Goal: Task Accomplishment & Management: Manage account settings

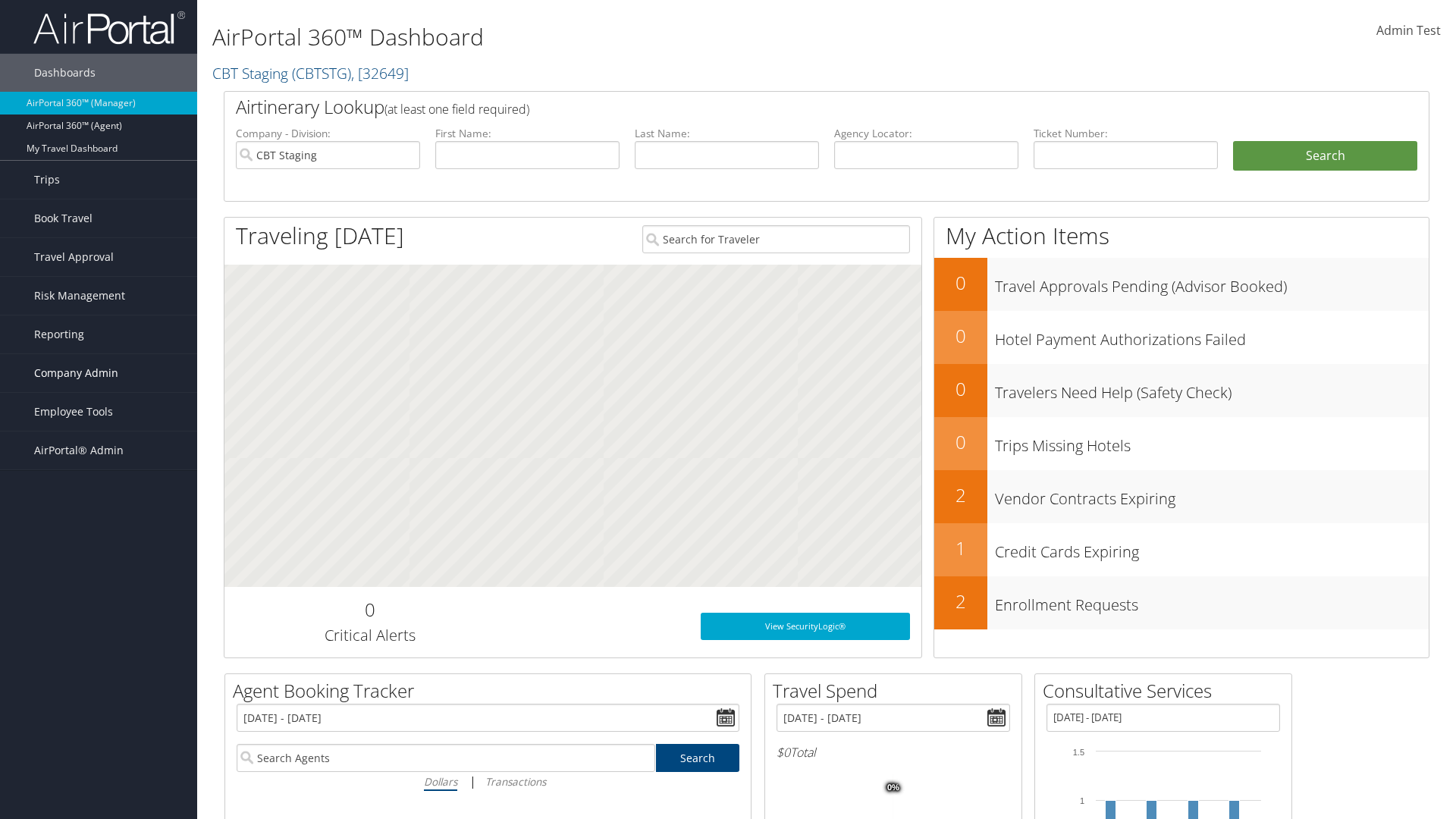
click at [99, 373] on span "Company Admin" at bounding box center [76, 372] width 85 height 38
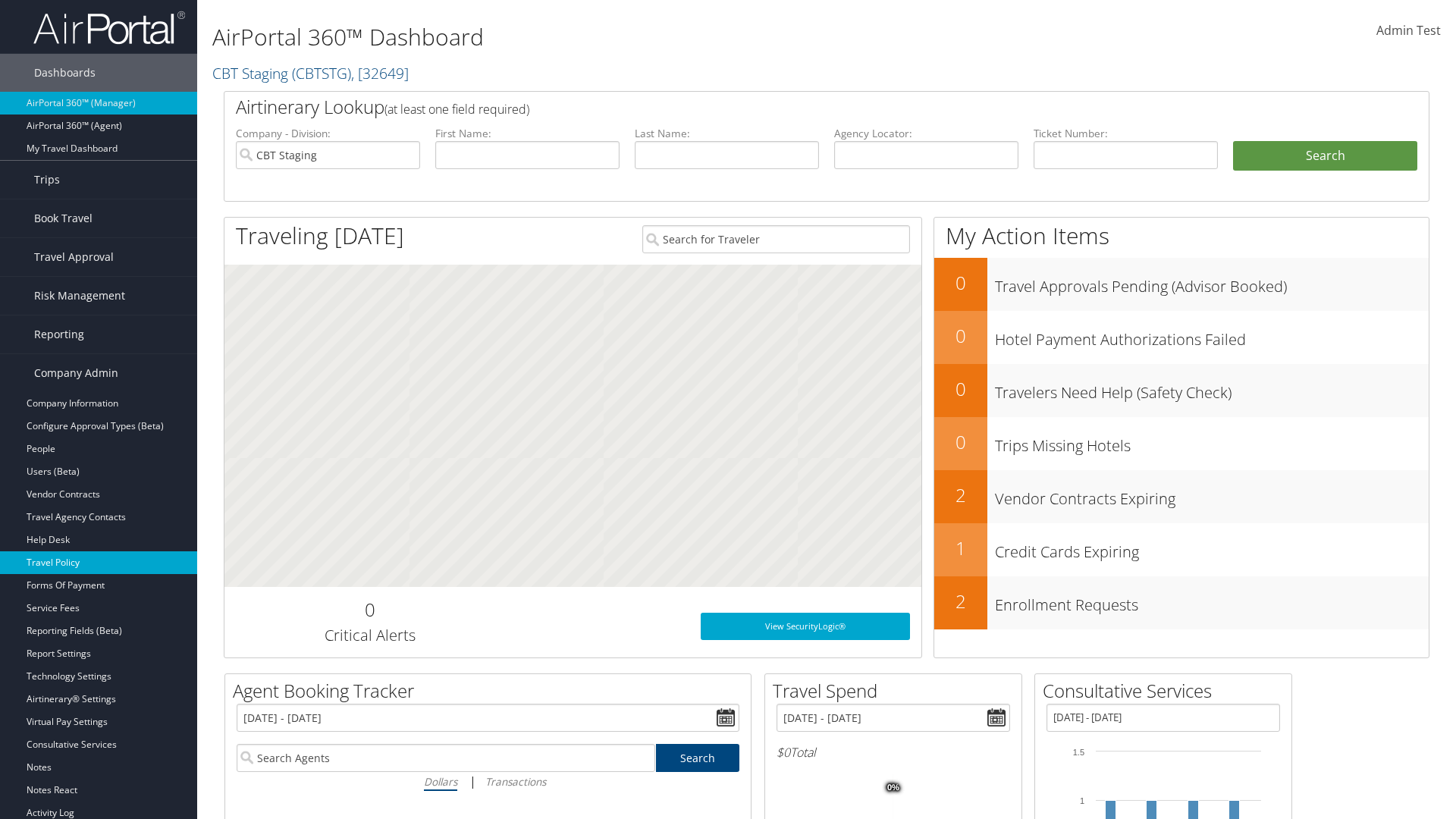
click at [99, 563] on link "Travel Policy" at bounding box center [99, 562] width 197 height 23
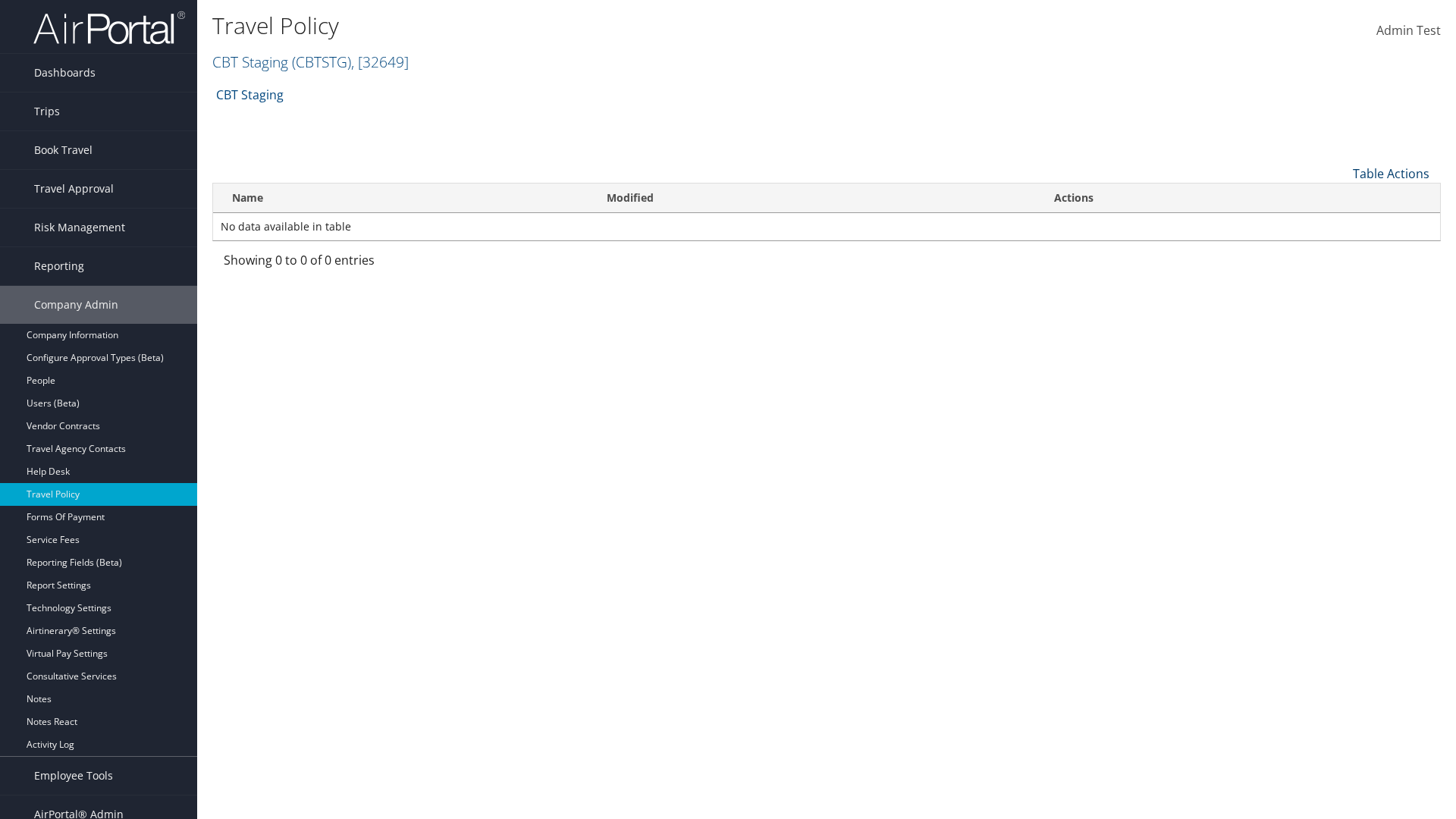
click at [1391, 173] on link "Table Actions" at bounding box center [1392, 174] width 77 height 17
click at [1341, 197] on link "Add New Policy" at bounding box center [1341, 197] width 199 height 26
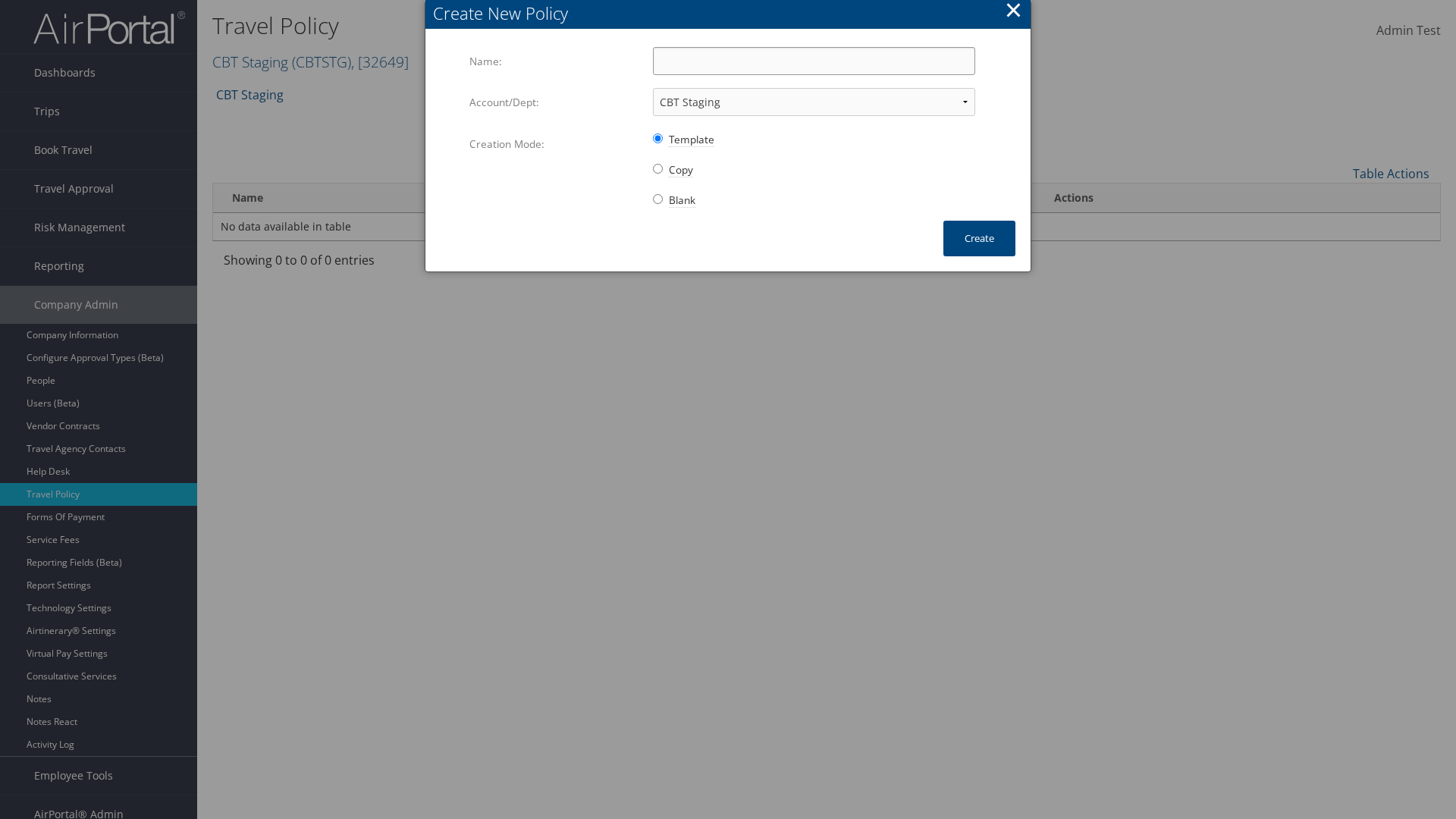
click at [814, 61] on input "Name:" at bounding box center [813, 61] width 322 height 28
type input "Auto Policy for 1139"
click at [979, 238] on button "Create" at bounding box center [980, 238] width 72 height 36
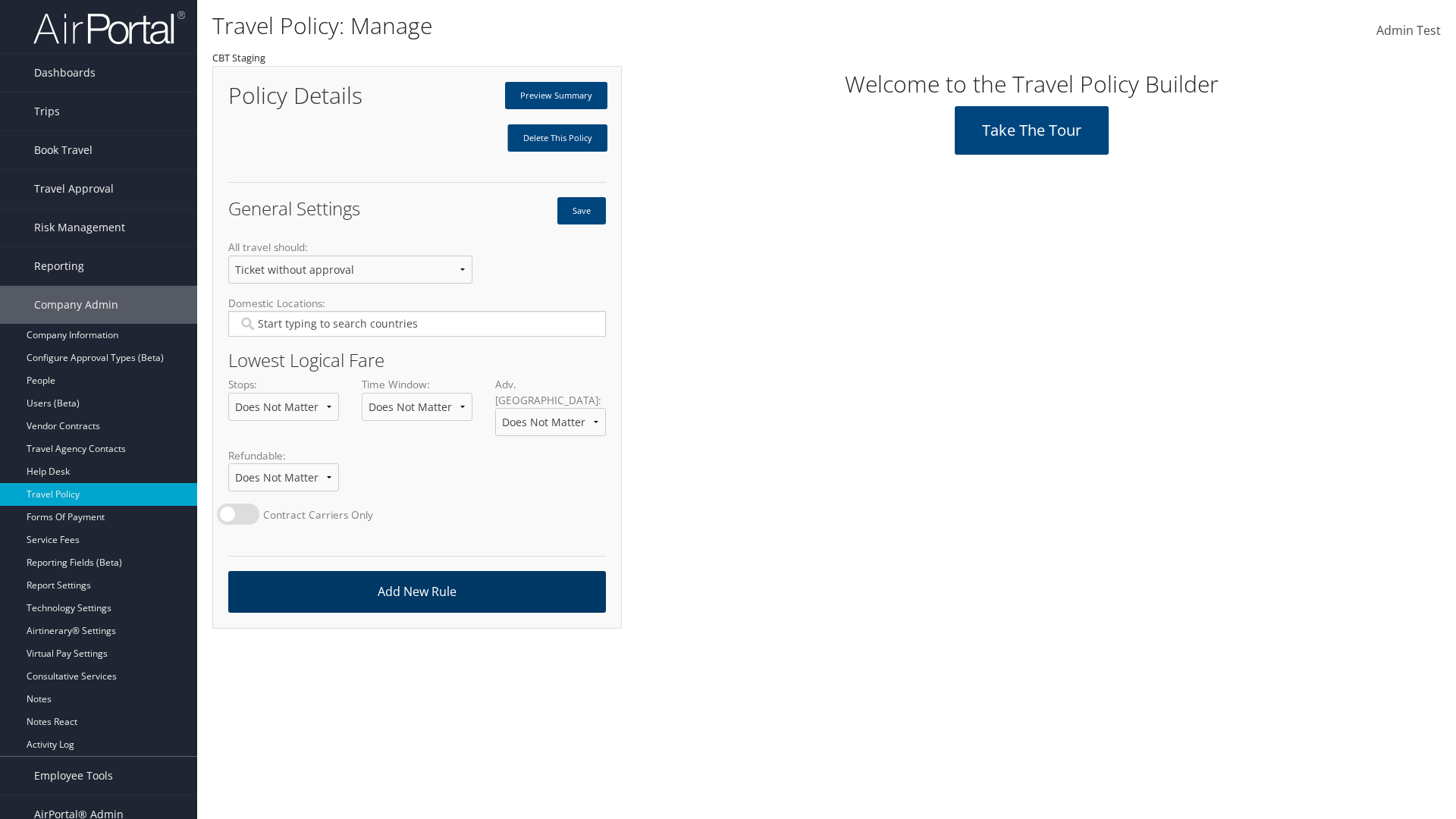
click at [417, 576] on link "Add New Rule" at bounding box center [417, 592] width 377 height 42
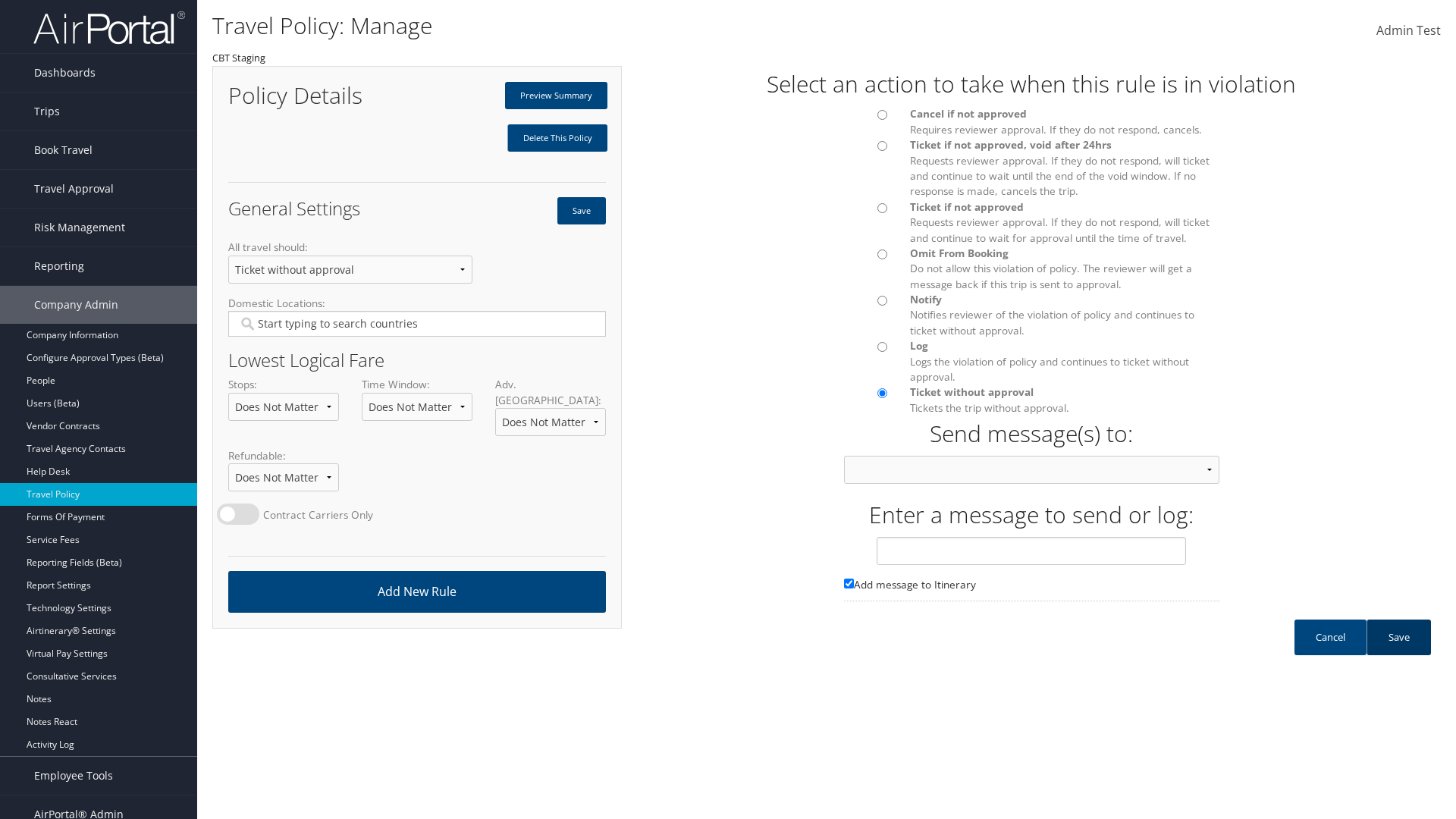
click at [1399, 653] on link "Save" at bounding box center [1398, 637] width 64 height 36
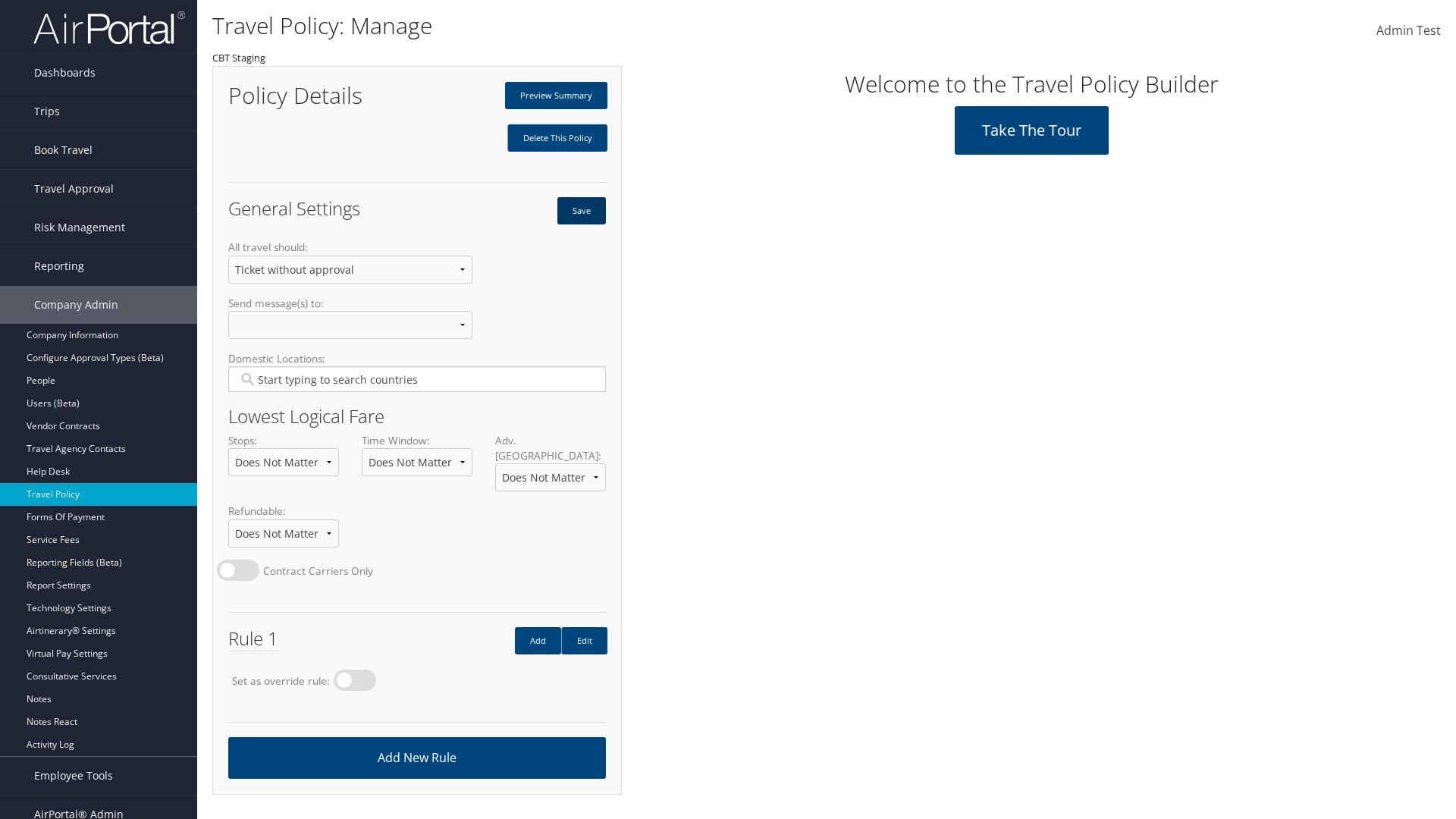
click at [581, 211] on button "Save" at bounding box center [582, 211] width 49 height 28
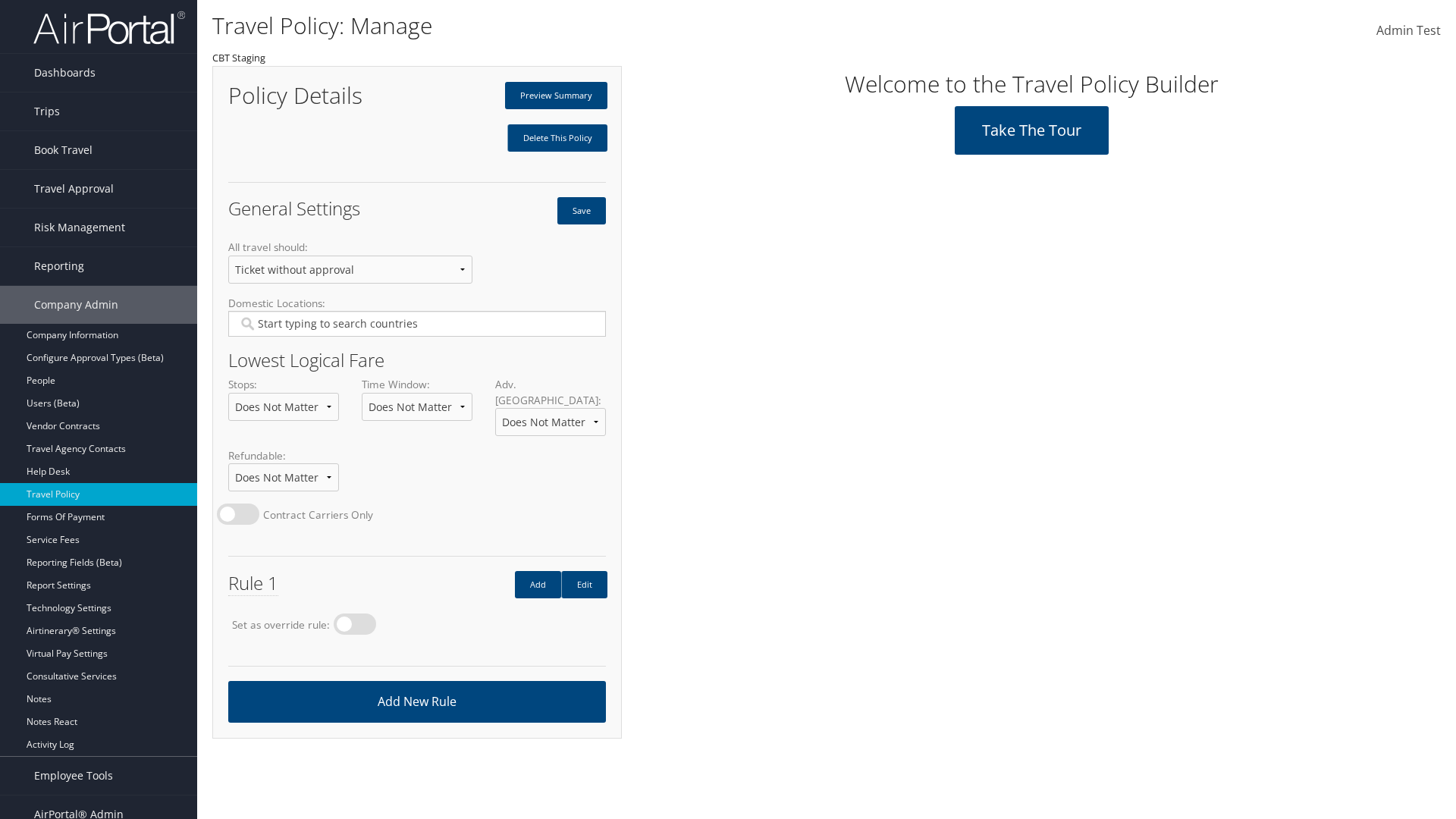
click at [360, 613] on label at bounding box center [355, 623] width 43 height 21
radio input "true"
click at [581, 211] on button "Save" at bounding box center [582, 211] width 49 height 28
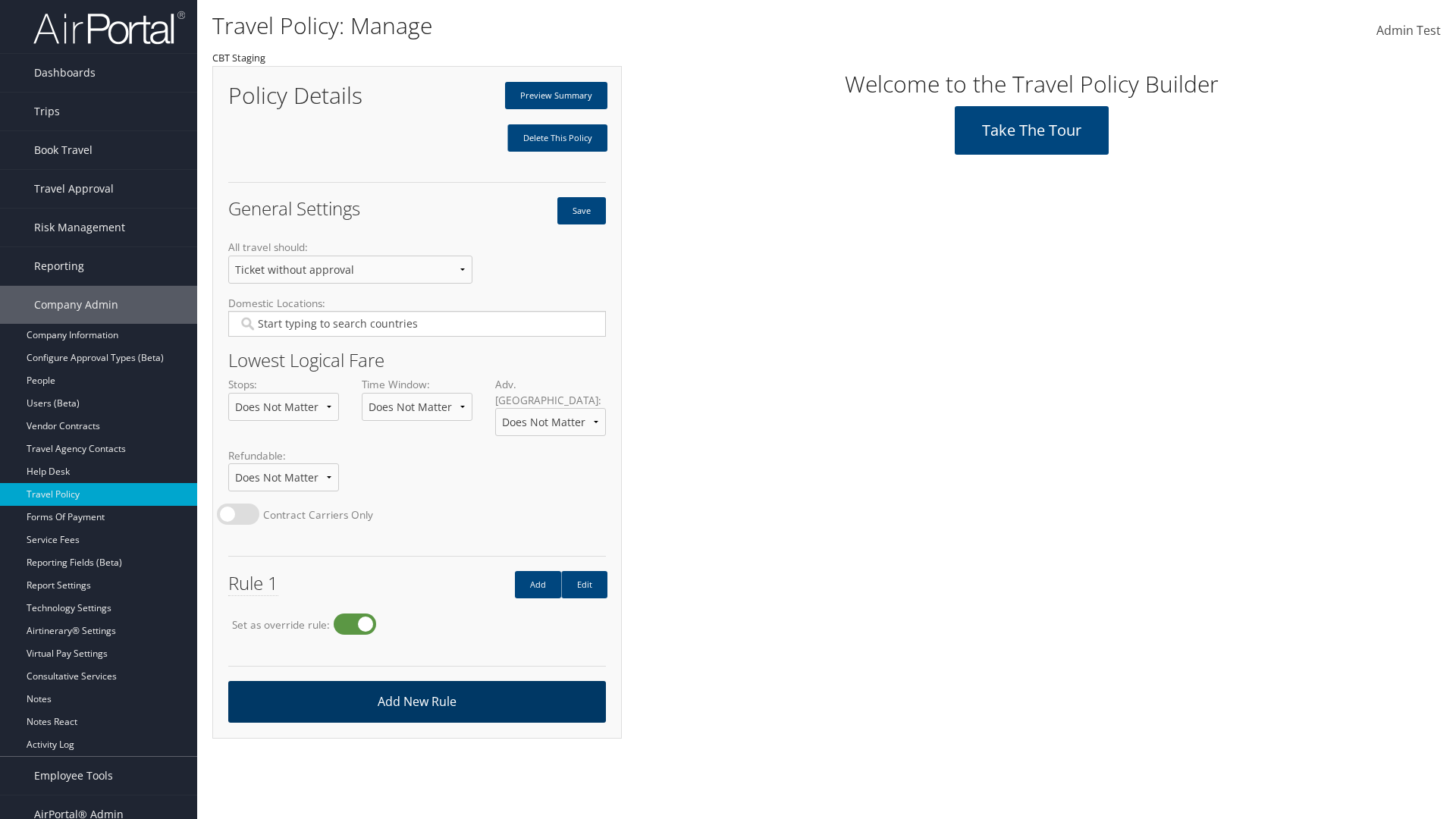
click at [417, 686] on link "Add New Rule" at bounding box center [417, 702] width 377 height 42
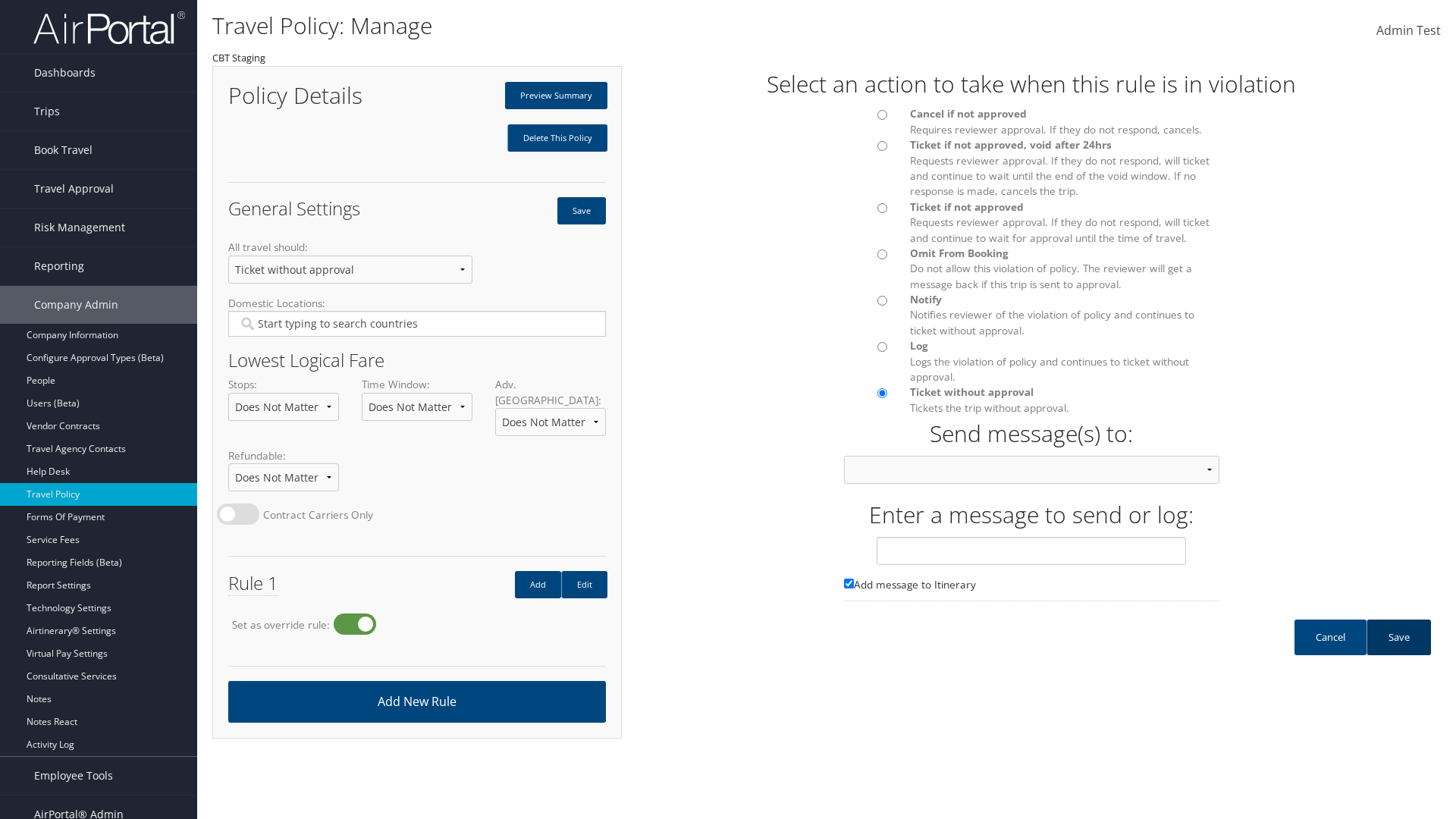
click at [1399, 653] on link "Save" at bounding box center [1398, 637] width 64 height 36
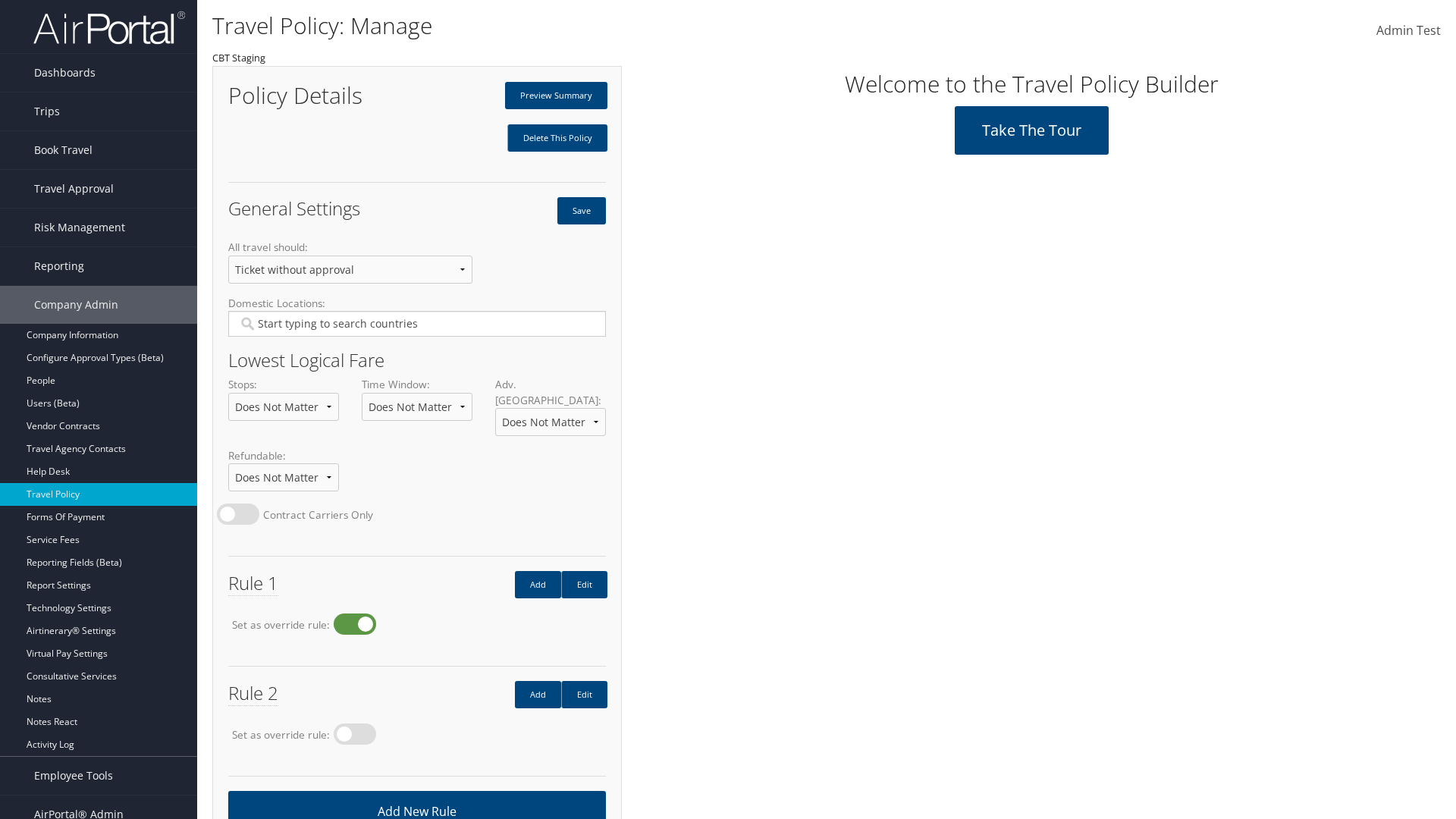
click at [360, 613] on label at bounding box center [355, 623] width 43 height 21
radio input "false"
click at [581, 211] on button "Save" at bounding box center [582, 211] width 49 height 28
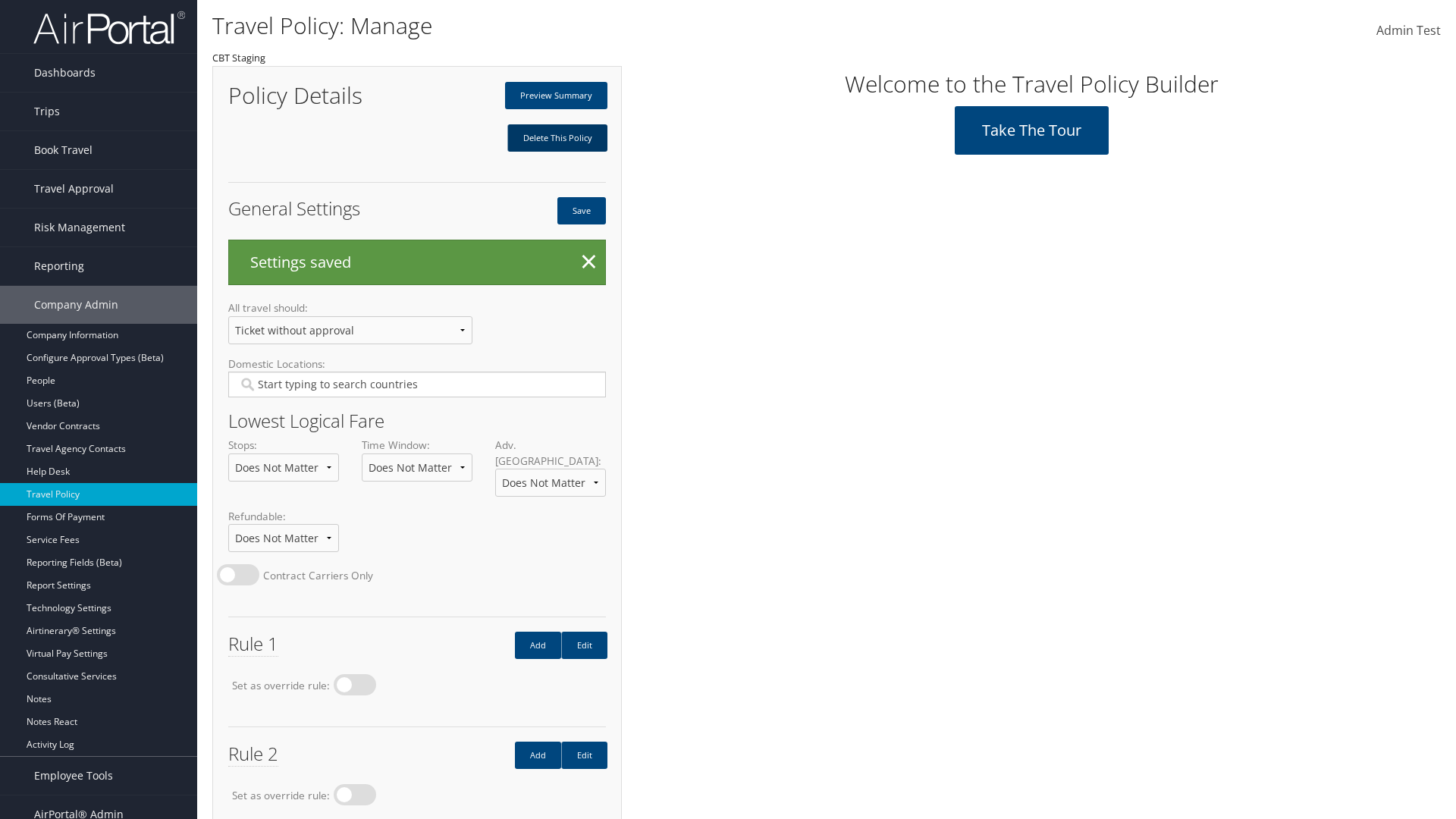
click at [556, 138] on link "Delete This Policy" at bounding box center [557, 138] width 100 height 28
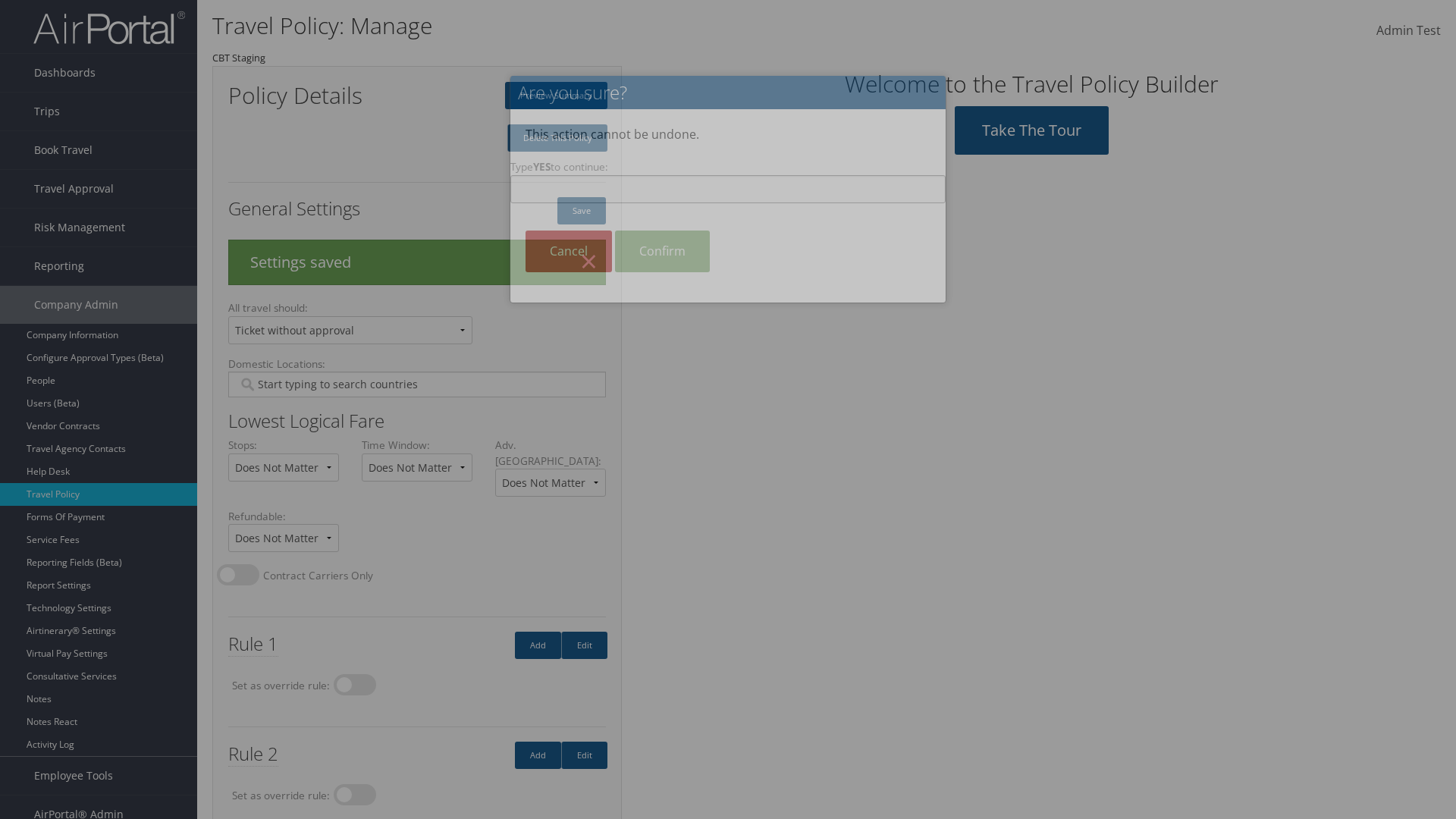
click at [728, 189] on input "Type YES to continue:" at bounding box center [728, 189] width 435 height 28
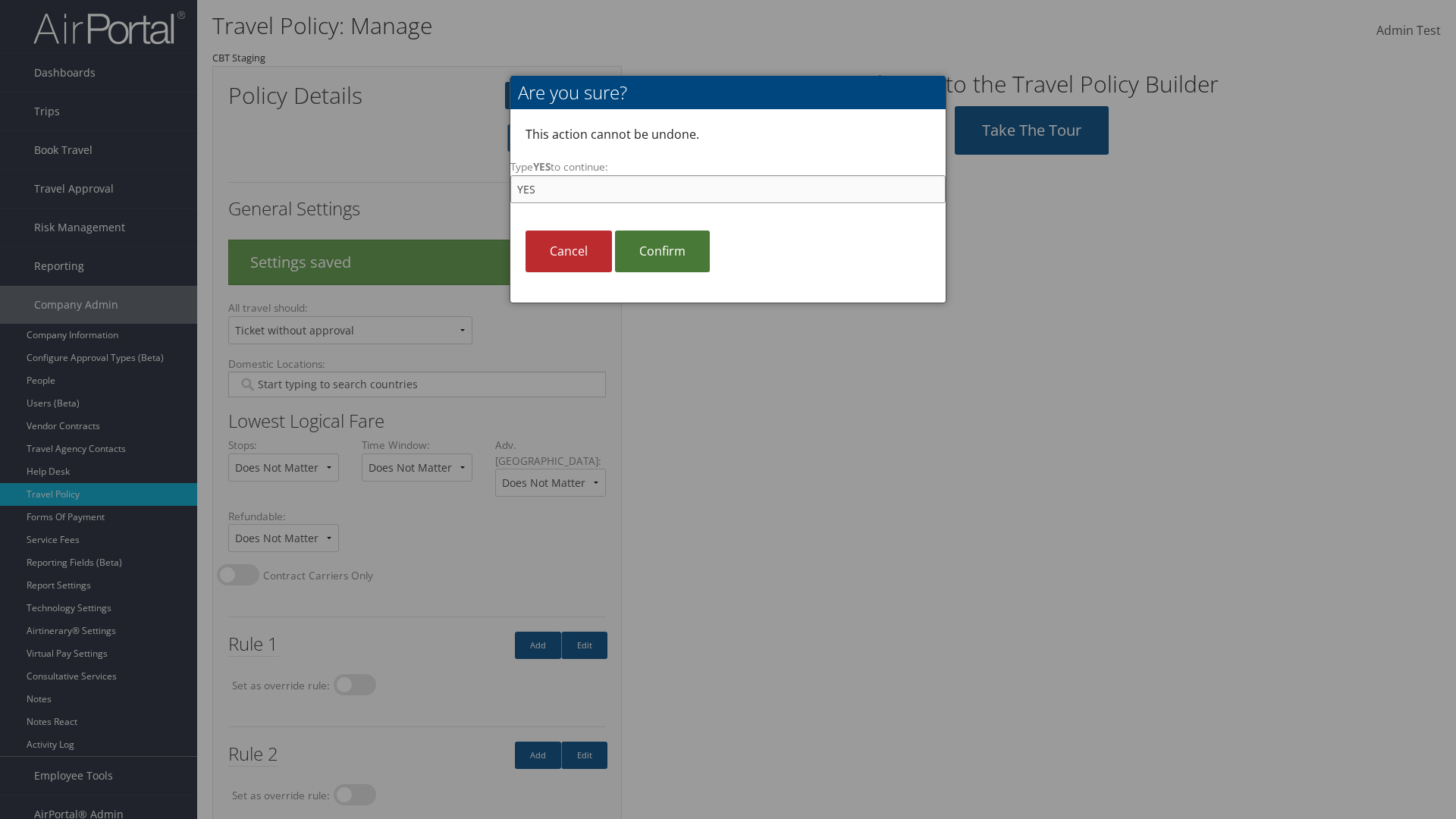
type input "YES"
click at [662, 251] on link "Confirm" at bounding box center [662, 252] width 95 height 42
